Goal: Navigation & Orientation: Go to known website

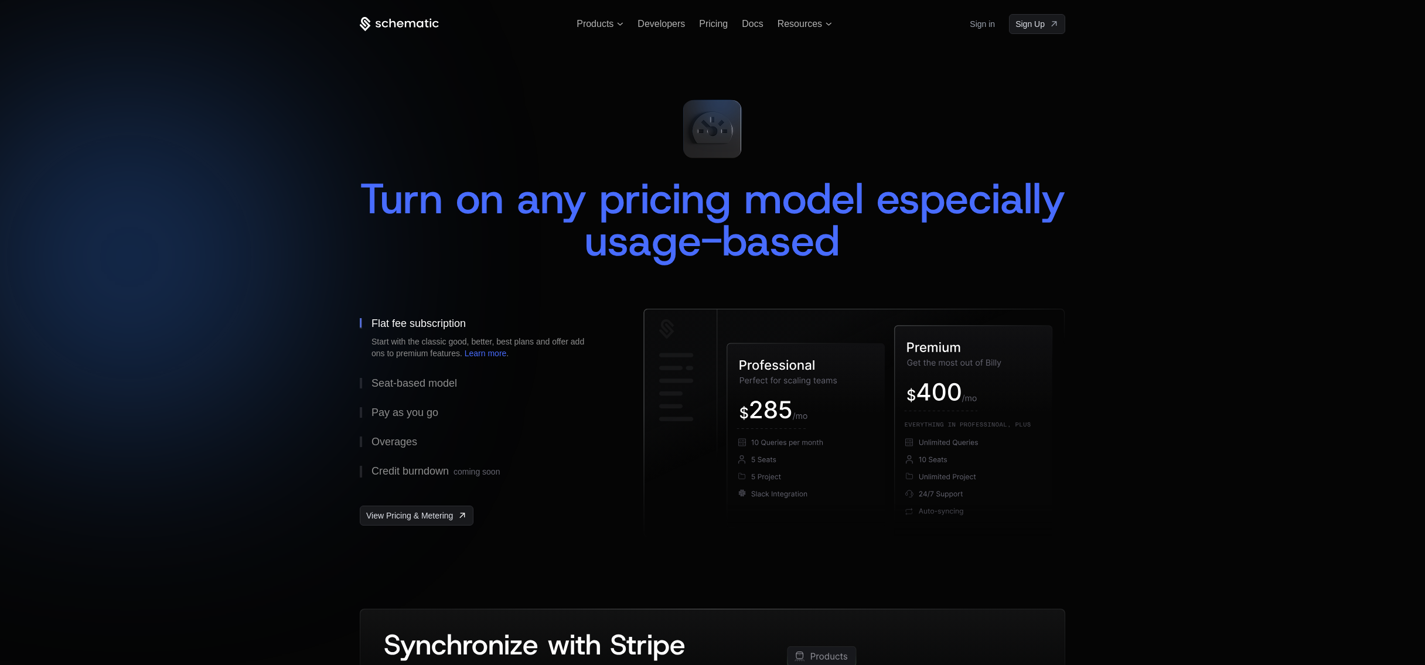
click at [387, 23] on icon at bounding box center [399, 24] width 79 height 15
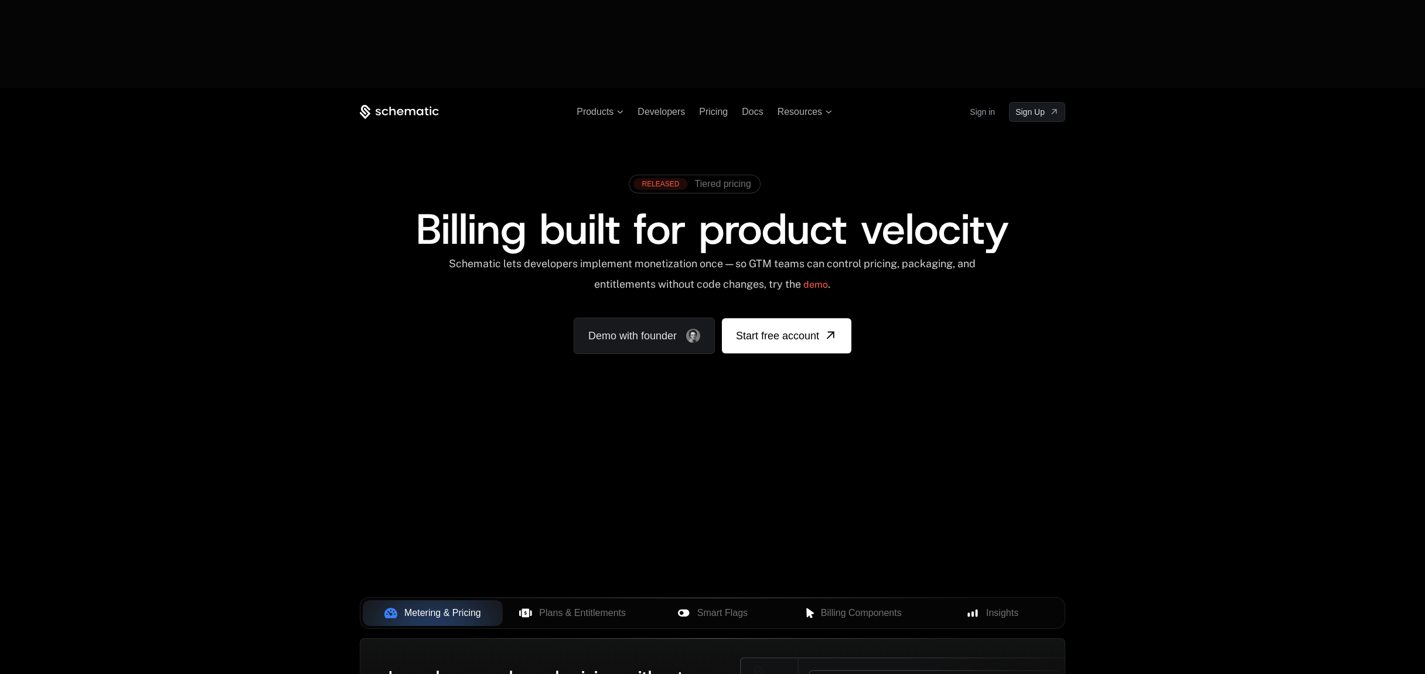
click at [1214, 147] on div "Products Developers Pricing Docs Resources Sign in Sign Up RELEASED Tiered pric…" at bounding box center [712, 263] width 1425 height 350
